Goal: Contribute content: Add original content to the website for others to see

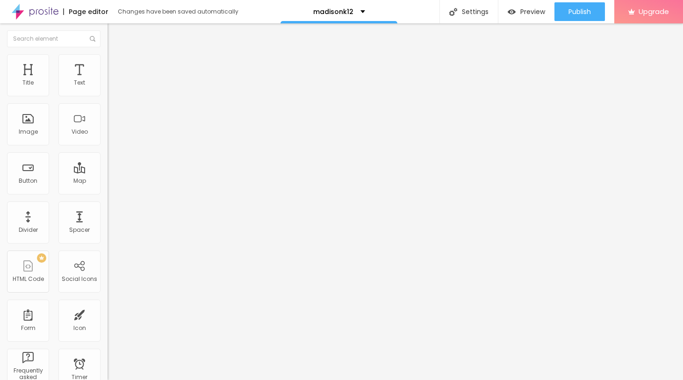
click at [108, 80] on span "Add image" at bounding box center [127, 76] width 38 height 8
click at [108, 58] on img at bounding box center [112, 58] width 8 height 8
type input "95"
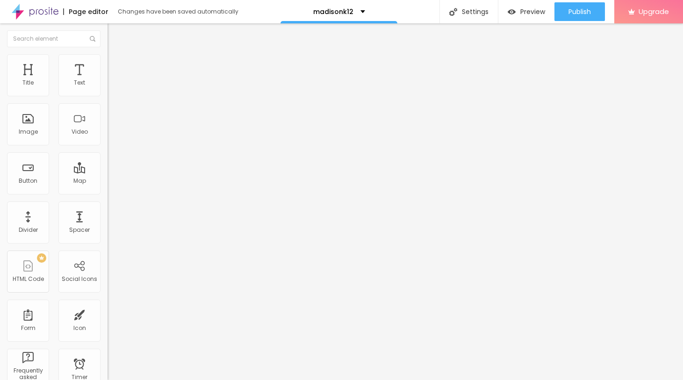
type input "95"
type input "75"
type input "20"
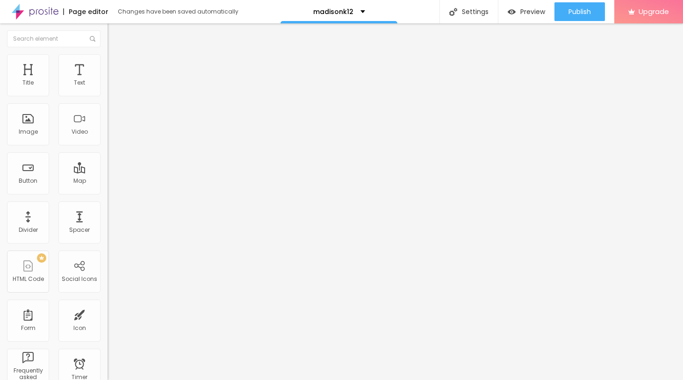
type input "15"
type input "10"
drag, startPoint x: 99, startPoint y: 102, endPoint x: 3, endPoint y: 98, distance: 95.5
type input "10"
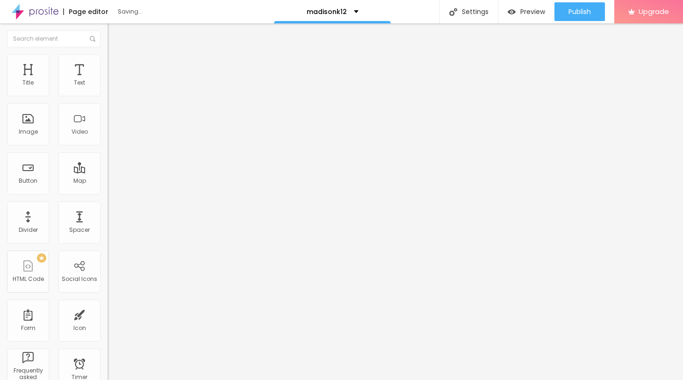
click at [108, 96] on input "range" at bounding box center [138, 91] width 60 height 7
click at [115, 37] on img "button" at bounding box center [118, 33] width 7 height 7
click at [72, 84] on div "Text" at bounding box center [79, 75] width 42 height 42
click at [112, 86] on icon "button" at bounding box center [114, 84] width 4 height 4
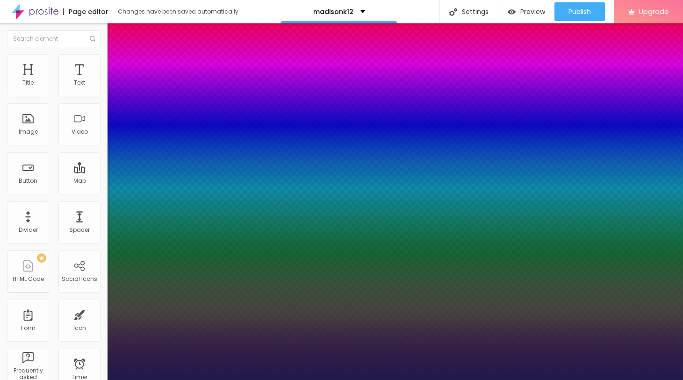
type input "1"
type input "17"
type input "1"
type input "20"
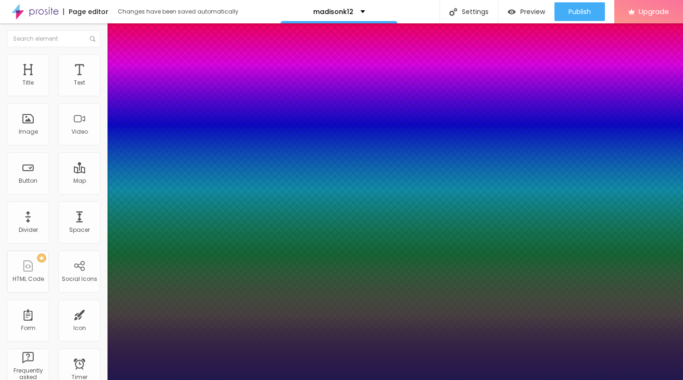
type input "20"
type input "1"
type input "22"
type input "1"
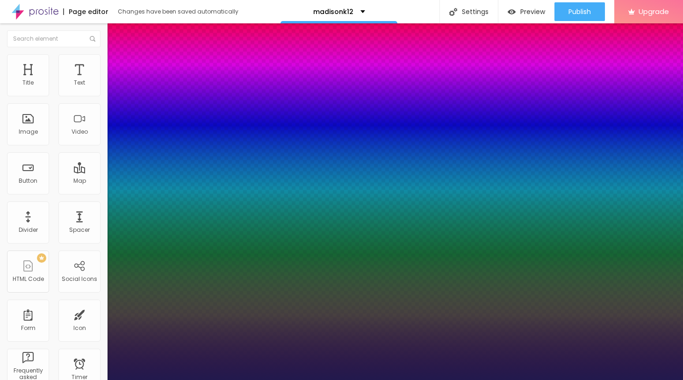
type input "23"
type input "1"
type input "24"
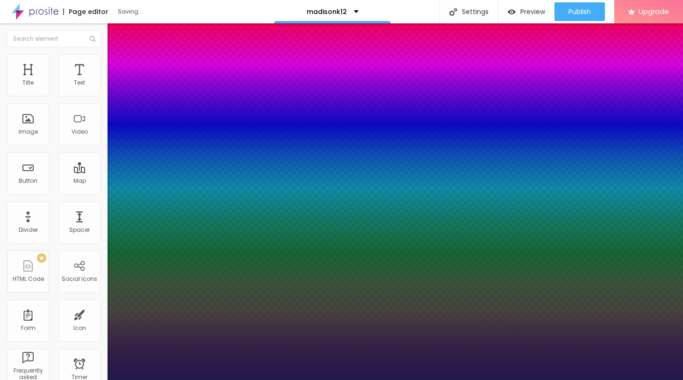
type input "1"
type input "25"
type input "1"
drag, startPoint x: 126, startPoint y: 159, endPoint x: 132, endPoint y: 160, distance: 6.6
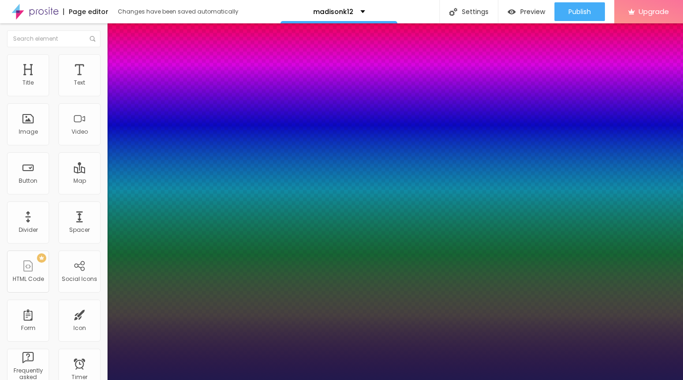
type input "25"
click at [369, 380] on div at bounding box center [341, 380] width 683 height 0
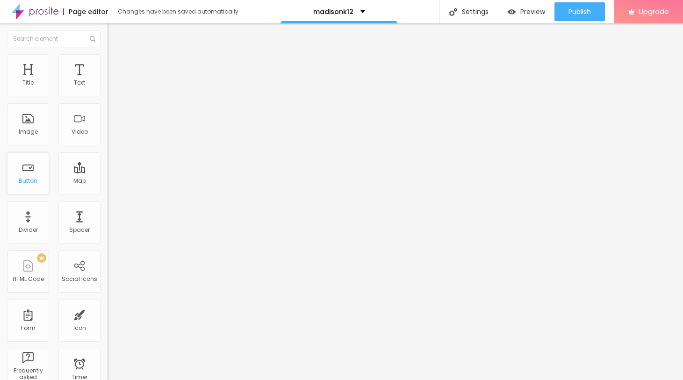
click at [33, 184] on div "Button" at bounding box center [28, 181] width 19 height 7
drag, startPoint x: 50, startPoint y: 105, endPoint x: 8, endPoint y: 105, distance: 41.6
click at [108, 88] on input "Click me" at bounding box center [164, 83] width 112 height 9
click at [108, 88] on input "text" at bounding box center [164, 83] width 112 height 9
paste input "→ VIEW DOCUMENT HERE"
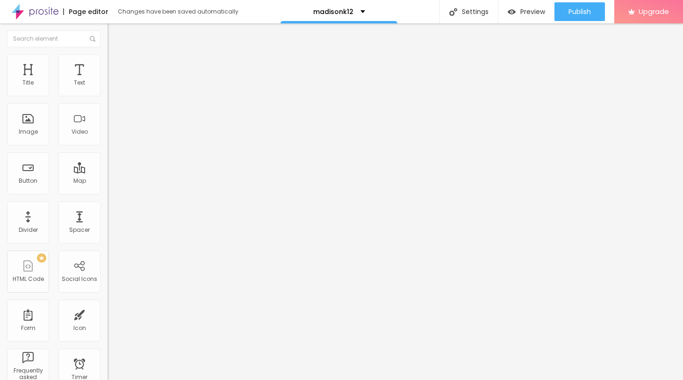
type input "→ VIEW DOCUMENT HERE"
drag, startPoint x: 52, startPoint y: 195, endPoint x: 3, endPoint y: 195, distance: 49.1
click at [108, 193] on input "https://" at bounding box center [164, 187] width 112 height 9
paste input "[URL][DOMAIN_NAME]"
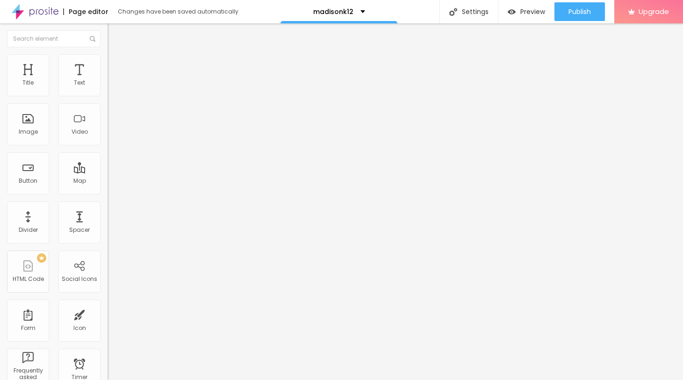
type input "[URL][DOMAIN_NAME]"
click at [572, 15] on span "Publish" at bounding box center [579, 11] width 22 height 7
click at [538, 12] on span "Preview" at bounding box center [532, 11] width 25 height 7
